Goal: Find contact information: Find contact information

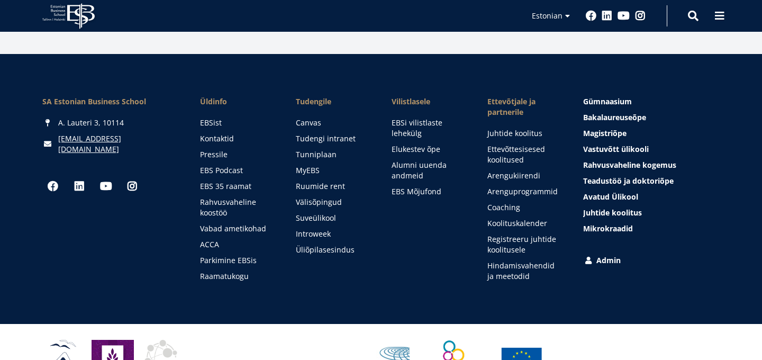
scroll to position [1583, 0]
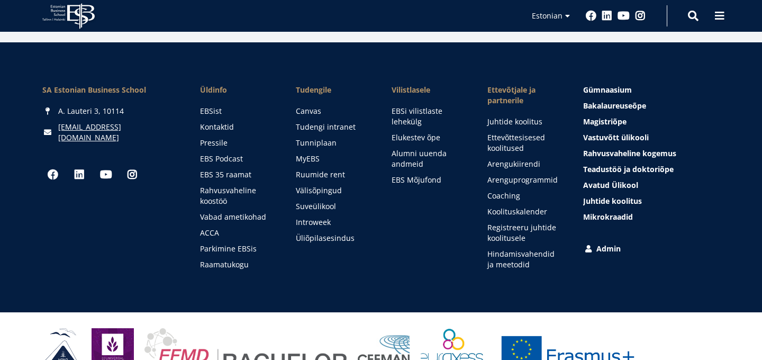
click at [226, 106] on ul "EBSist Kontaktid Pressile EBS Podcast EBS 35 raamat Rahvusvaheline koostöö Vaba…" at bounding box center [237, 188] width 75 height 164
click at [228, 122] on link "Kontaktid" at bounding box center [238, 127] width 75 height 11
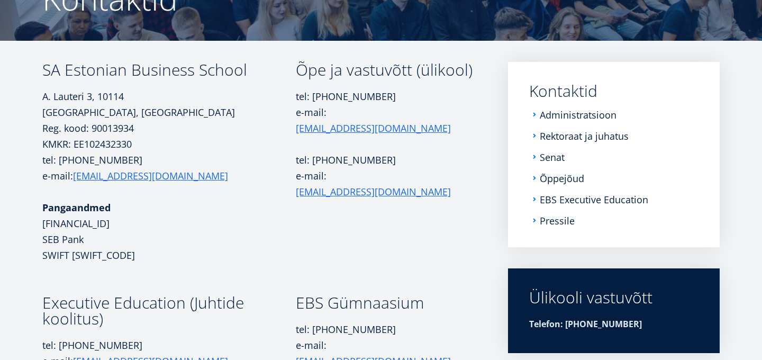
scroll to position [133, 0]
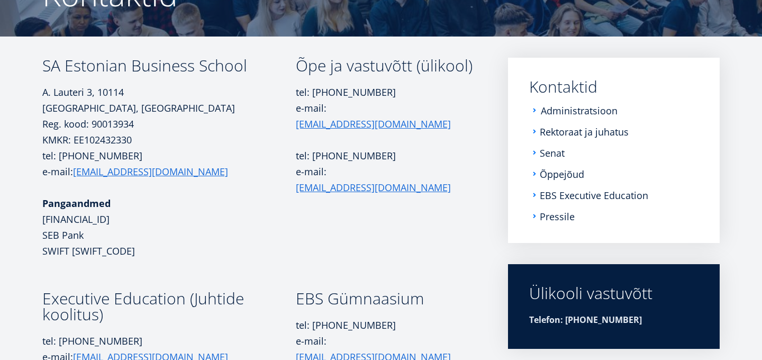
click at [548, 116] on link "Administratsioon" at bounding box center [579, 110] width 77 height 11
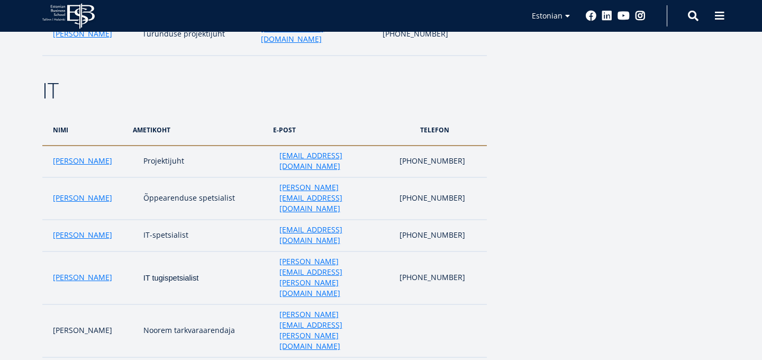
scroll to position [2137, 0]
